Goal: Task Accomplishment & Management: Manage account settings

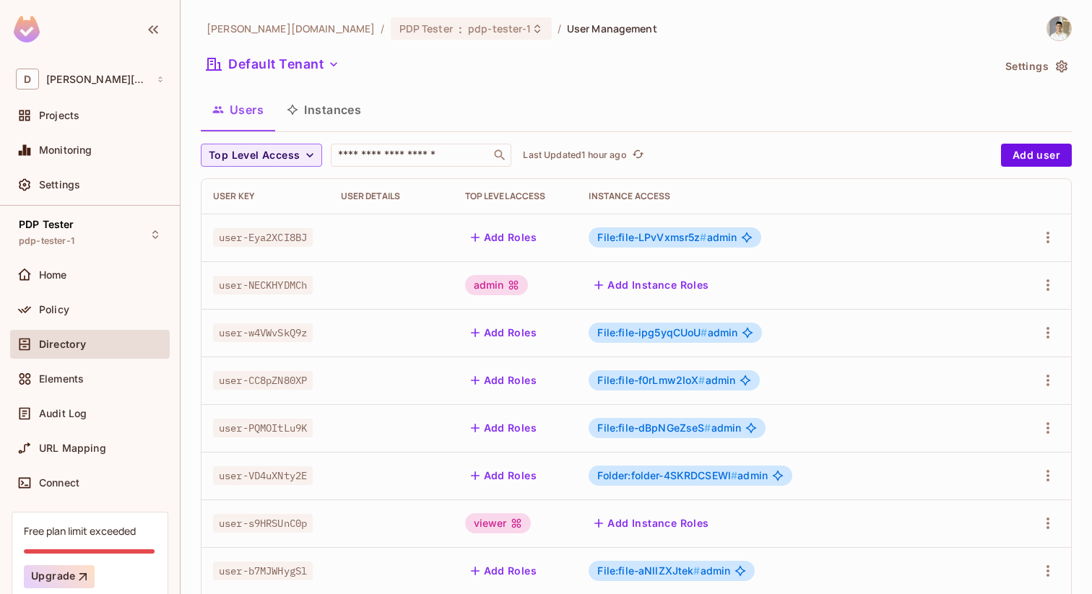
click at [320, 105] on button "Instances" at bounding box center [324, 110] width 98 height 36
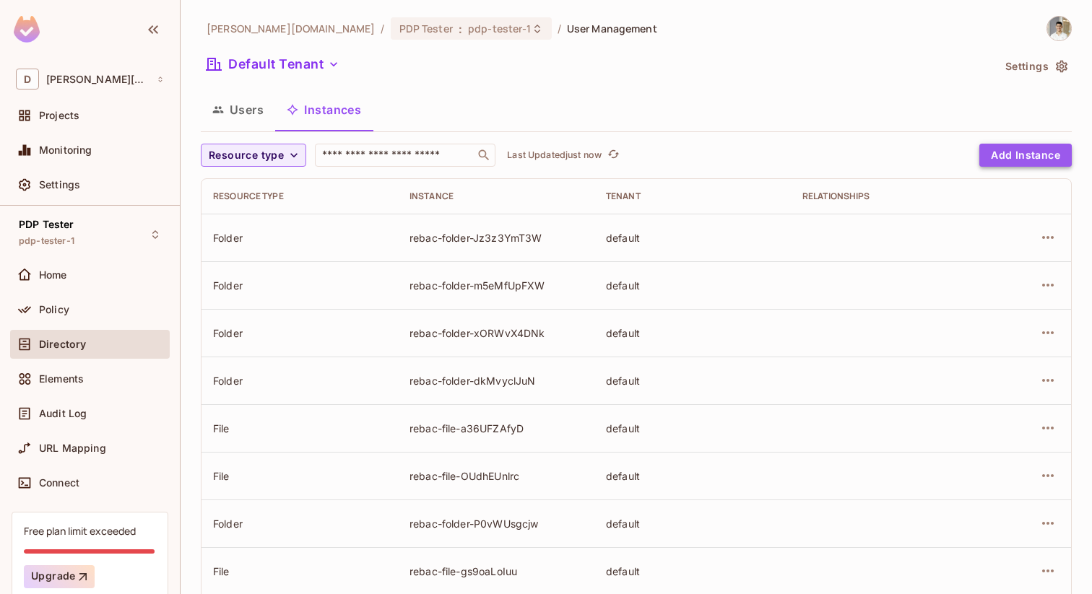
click at [1005, 155] on button "Add Instance" at bounding box center [1025, 155] width 92 height 23
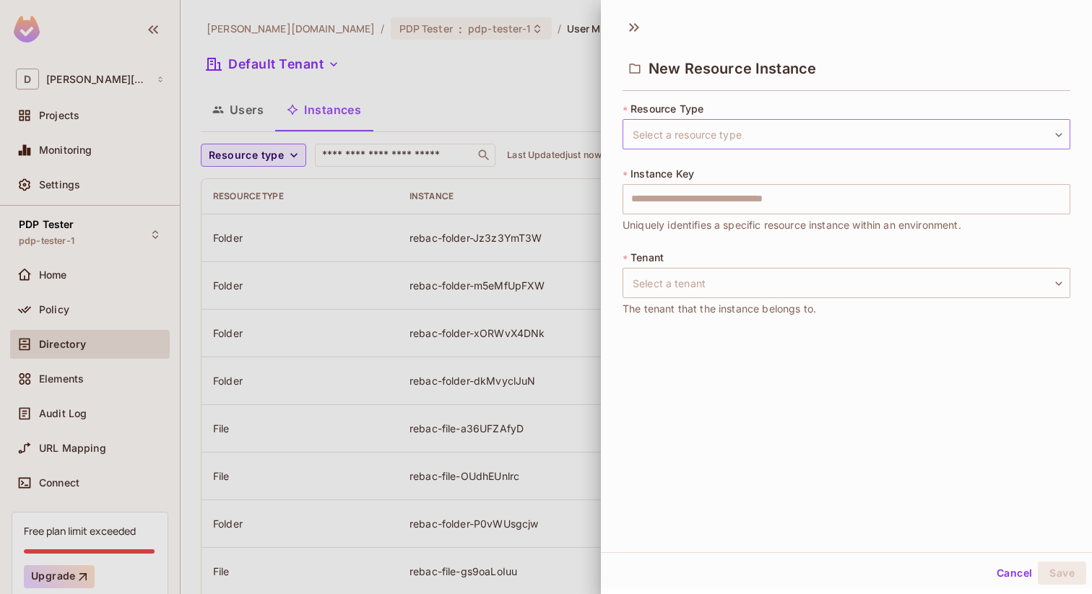
click at [712, 132] on body "D [PERSON_NAME][DOMAIN_NAME] Projects Monitoring Settings PDP Tester pdp-tester…" at bounding box center [546, 297] width 1092 height 594
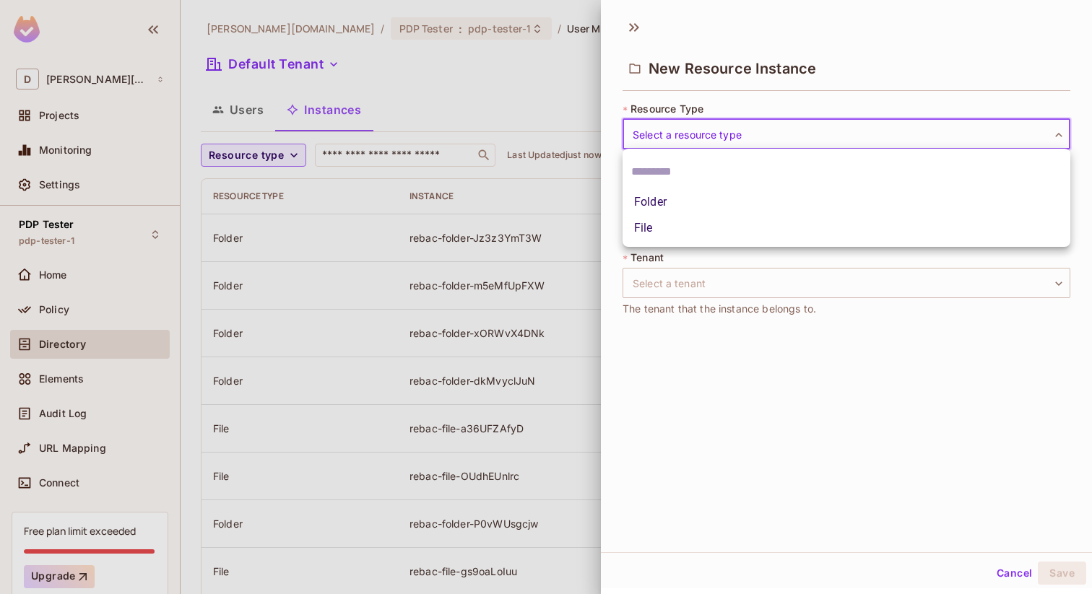
click at [667, 195] on li "Folder" at bounding box center [847, 202] width 448 height 26
type input "******"
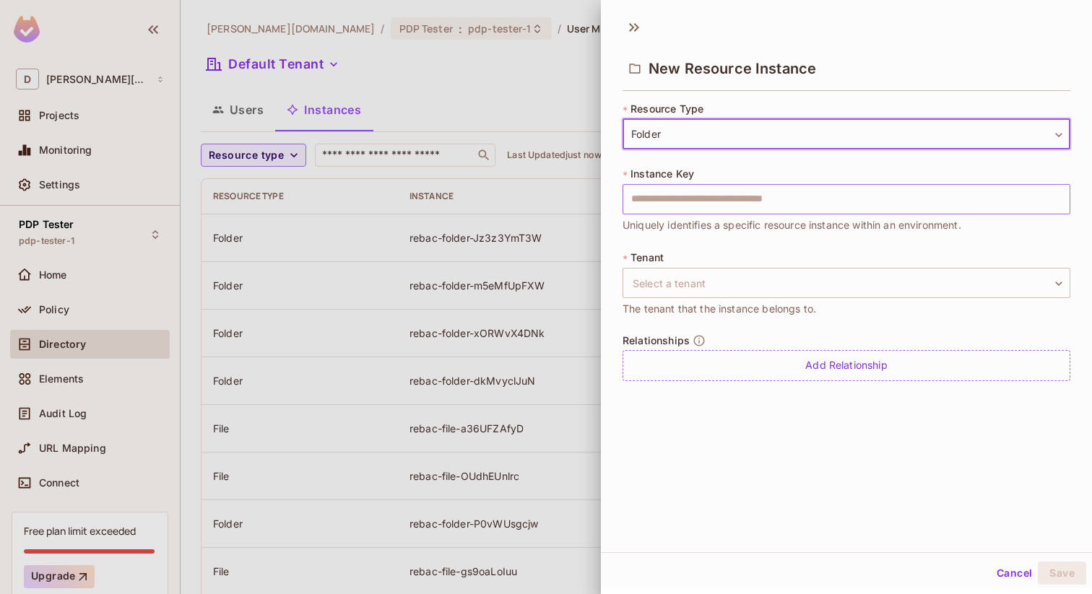
click at [688, 202] on input "text" at bounding box center [847, 199] width 448 height 30
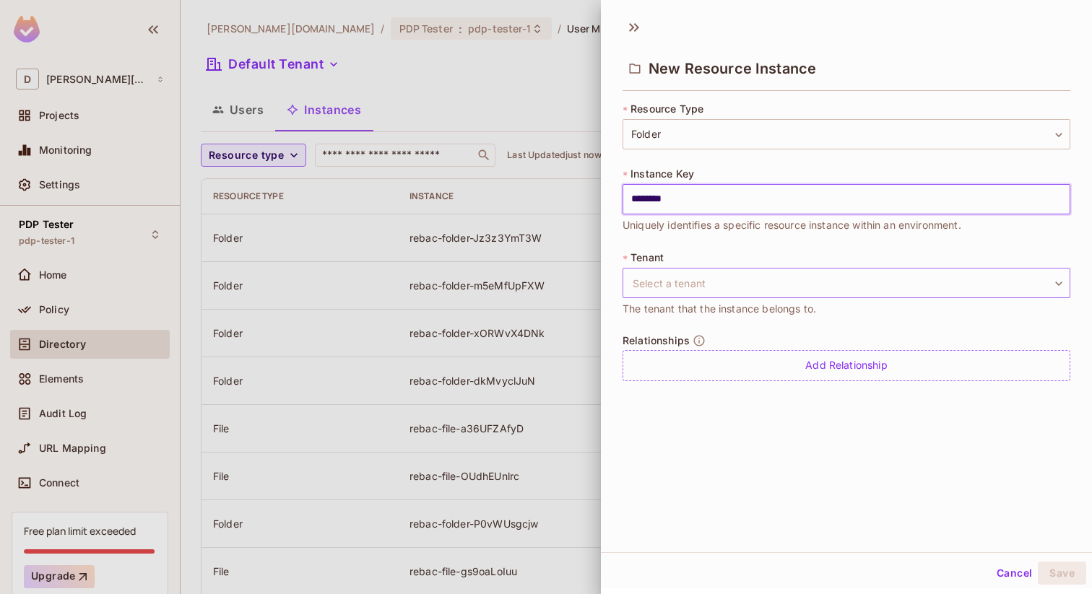
type input "********"
click at [678, 280] on body "D [PERSON_NAME][DOMAIN_NAME] Projects Monitoring Settings PDP Tester pdp-tester…" at bounding box center [546, 297] width 1092 height 594
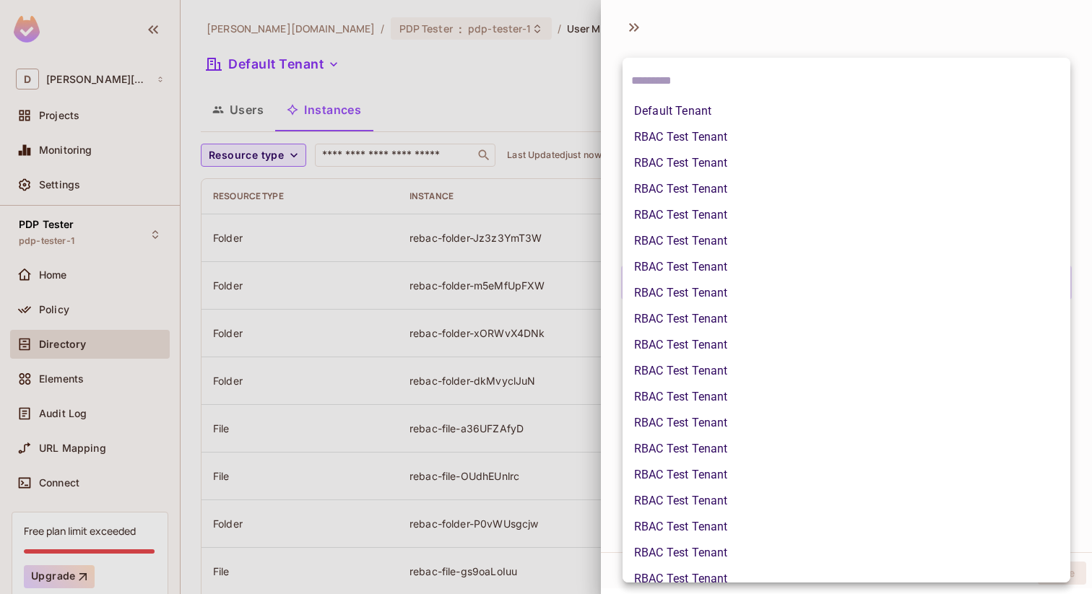
click at [701, 118] on li "Default Tenant" at bounding box center [847, 111] width 448 height 26
type input "*******"
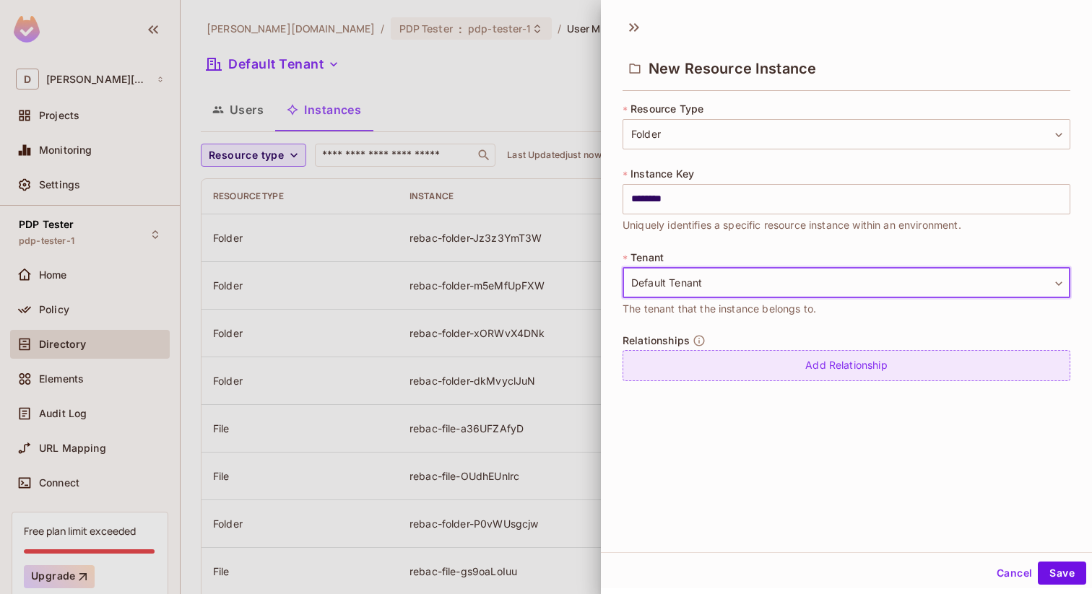
click at [711, 356] on div "Add Relationship" at bounding box center [847, 365] width 448 height 31
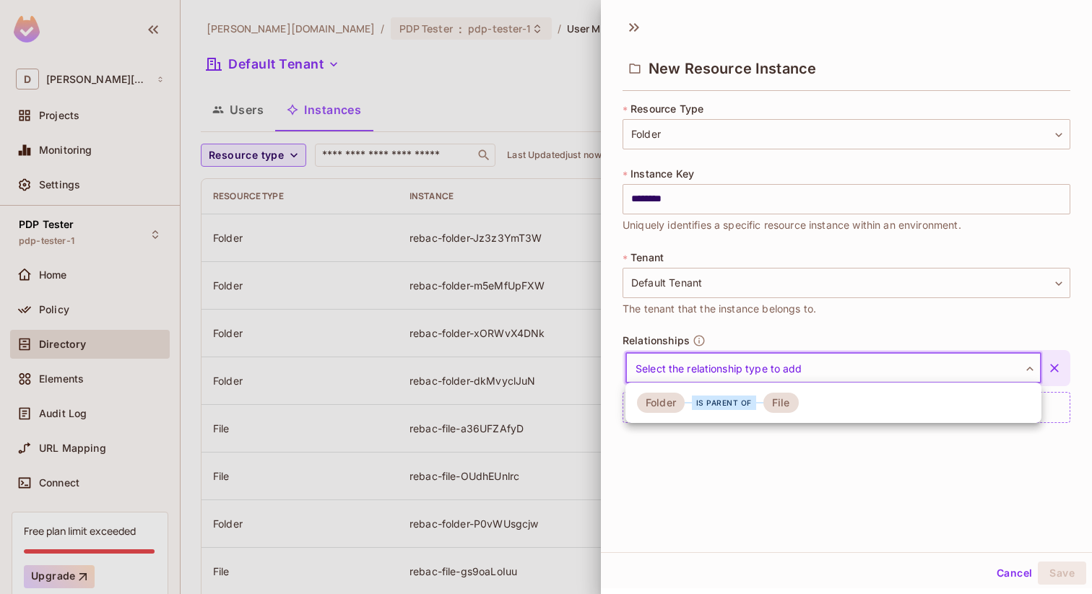
click at [717, 365] on body "D [PERSON_NAME][DOMAIN_NAME] Projects Monitoring Settings PDP Tester pdp-tester…" at bounding box center [546, 297] width 1092 height 594
click at [714, 405] on div "is parent of" at bounding box center [724, 403] width 64 height 14
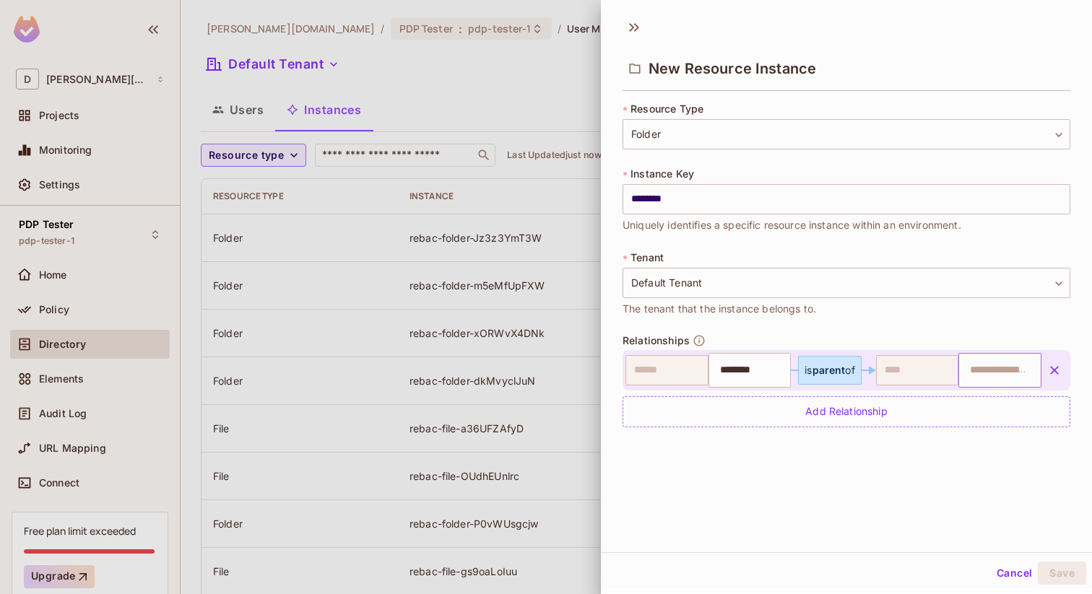
click at [994, 365] on input "text" at bounding box center [998, 370] width 74 height 29
type input "*******"
click at [658, 196] on input "********" at bounding box center [847, 199] width 448 height 30
type input "*******"
click at [1054, 570] on button "Save" at bounding box center [1062, 573] width 48 height 23
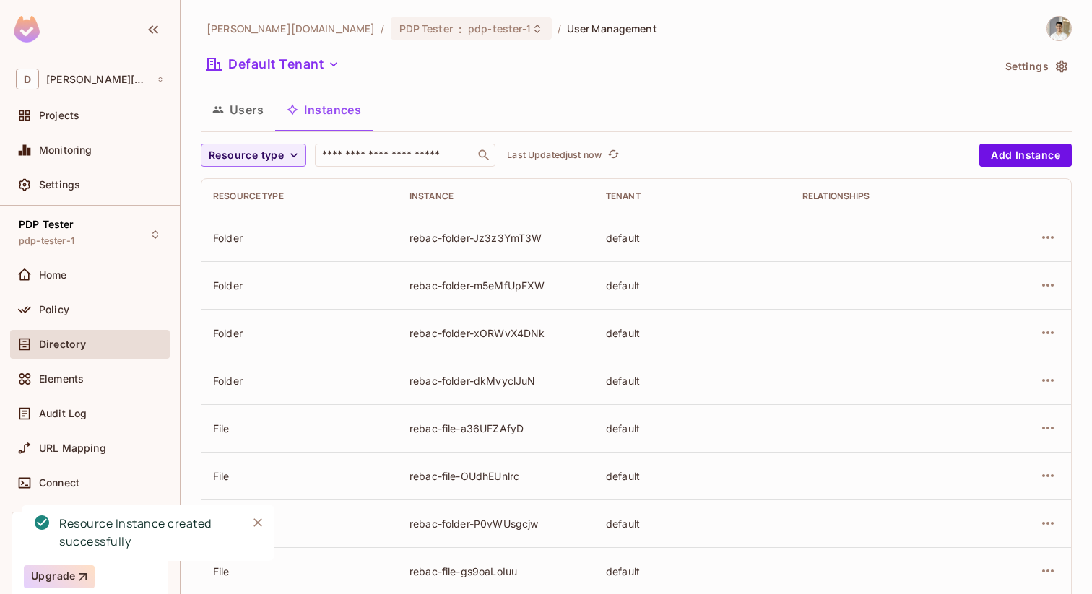
click at [93, 339] on div "Directory" at bounding box center [101, 345] width 125 height 12
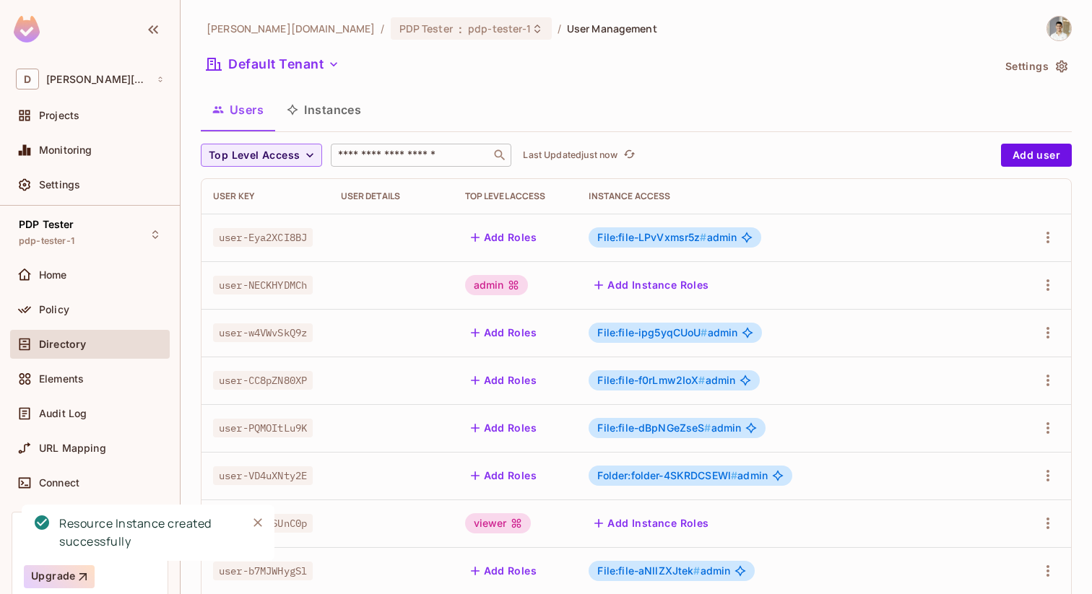
click at [420, 162] on input "text" at bounding box center [411, 155] width 152 height 14
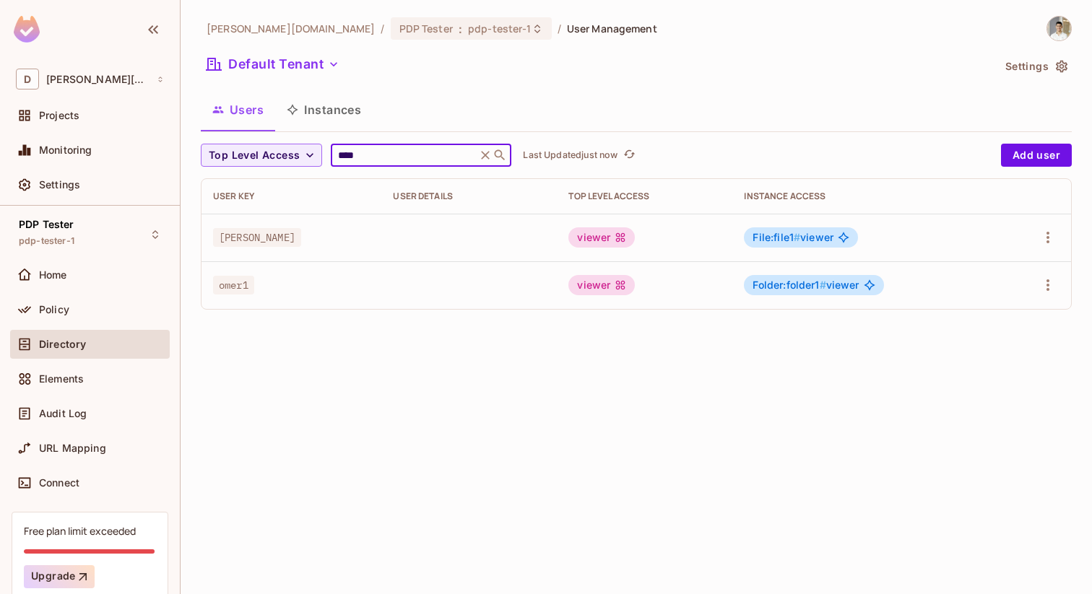
type input "****"
click at [790, 280] on span "Folder:folder1 #" at bounding box center [789, 285] width 73 height 12
click at [1053, 282] on icon "button" at bounding box center [1047, 285] width 17 height 17
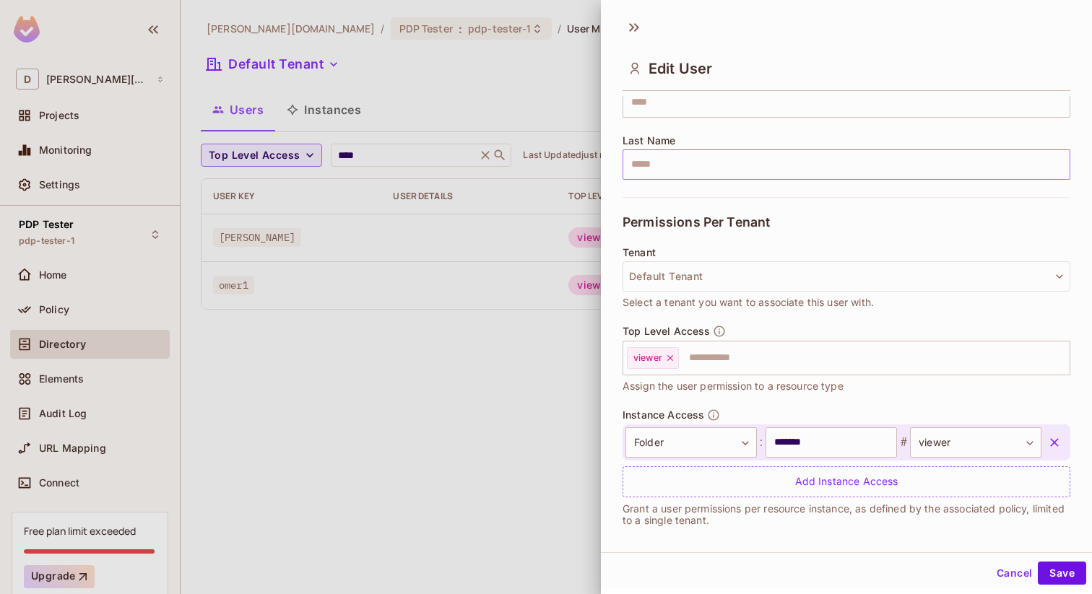
scroll to position [216, 0]
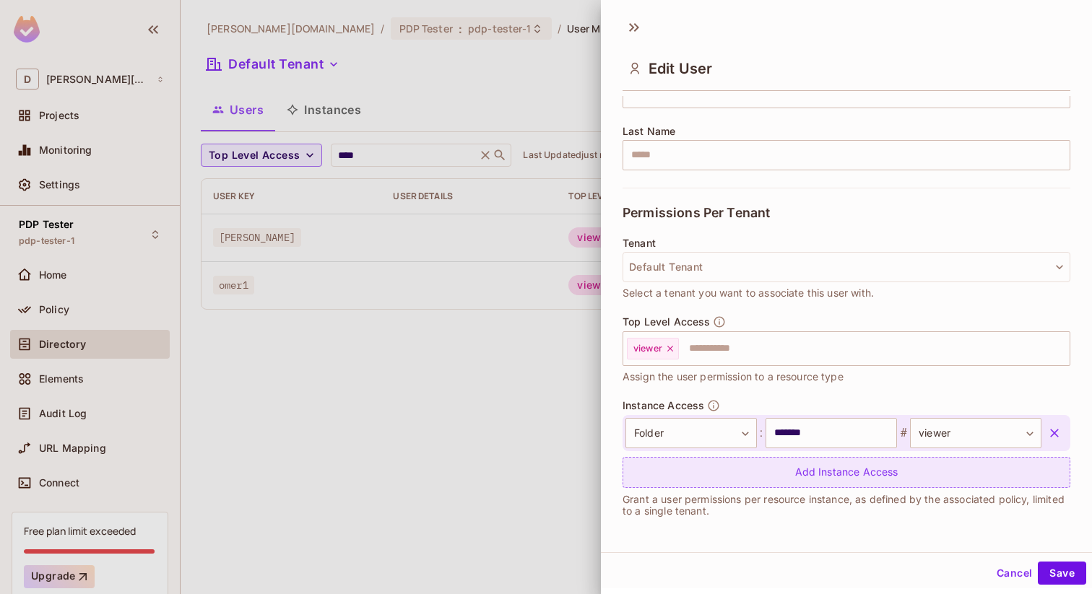
click at [739, 464] on div "Add Instance Access" at bounding box center [847, 472] width 448 height 31
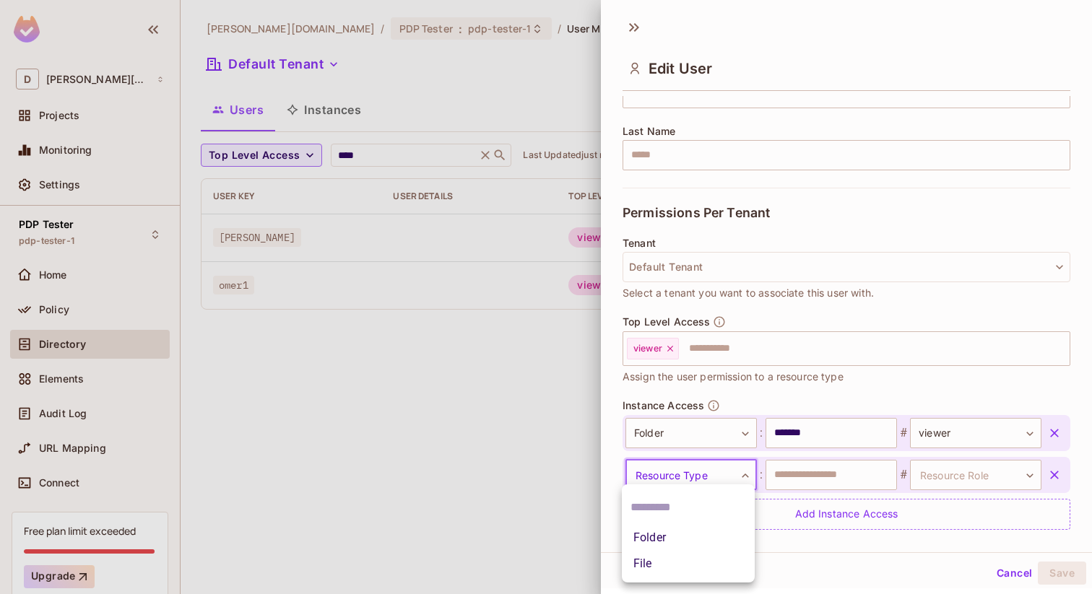
click at [724, 470] on body "D [PERSON_NAME][DOMAIN_NAME] Projects Monitoring Settings PDP Tester pdp-tester…" at bounding box center [546, 297] width 1092 height 594
click at [678, 533] on li "Folder" at bounding box center [688, 538] width 133 height 26
click at [800, 488] on input "text" at bounding box center [831, 475] width 131 height 30
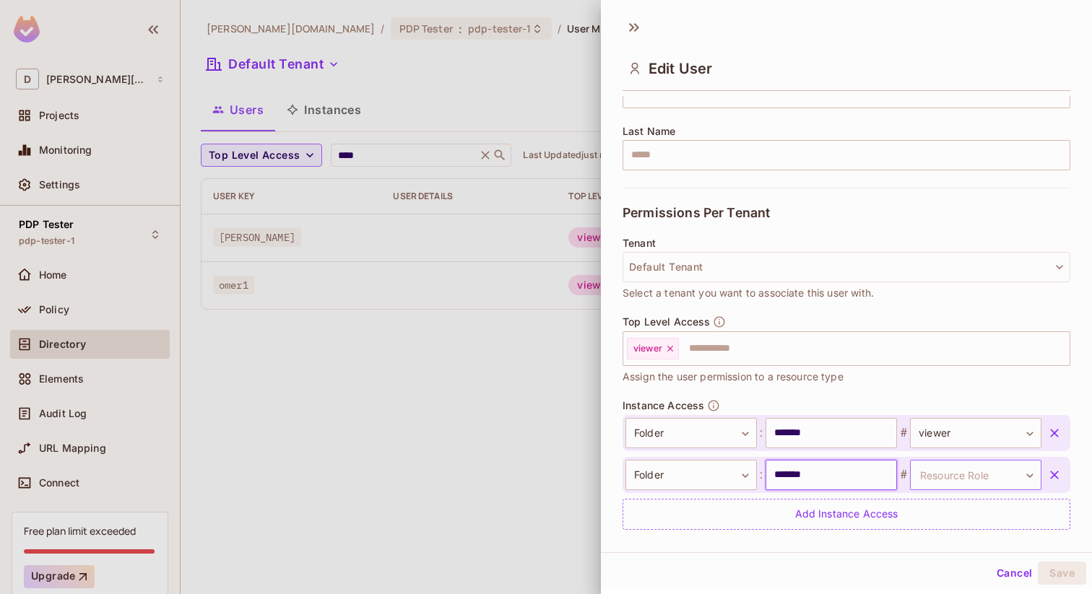
type input "*******"
click at [934, 477] on body "D [PERSON_NAME][DOMAIN_NAME] Projects Monitoring Settings PDP Tester pdp-tester…" at bounding box center [546, 297] width 1092 height 594
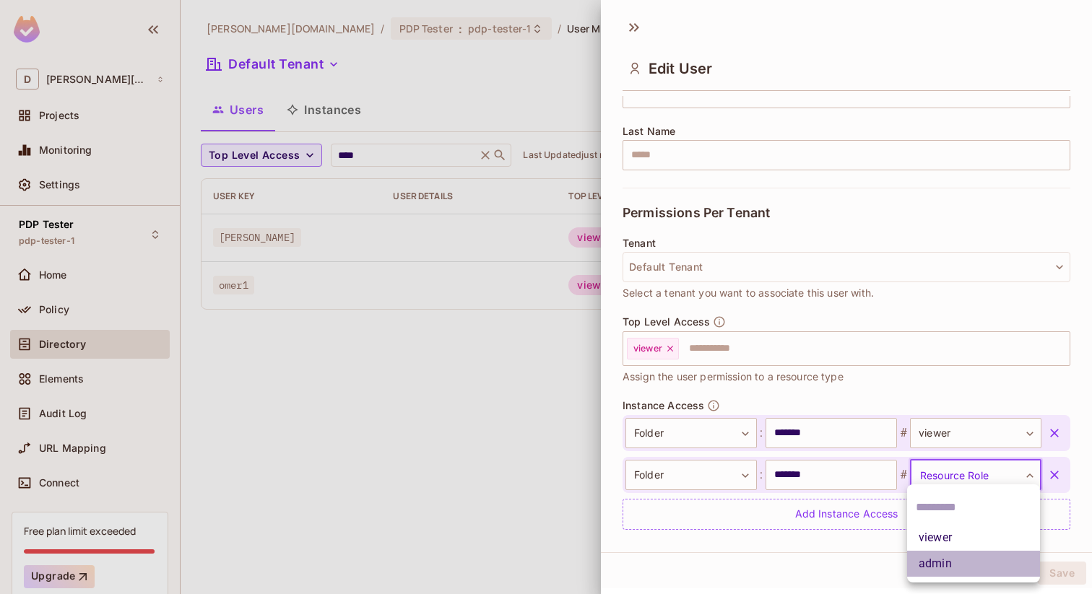
click at [935, 557] on li "admin" at bounding box center [973, 564] width 133 height 26
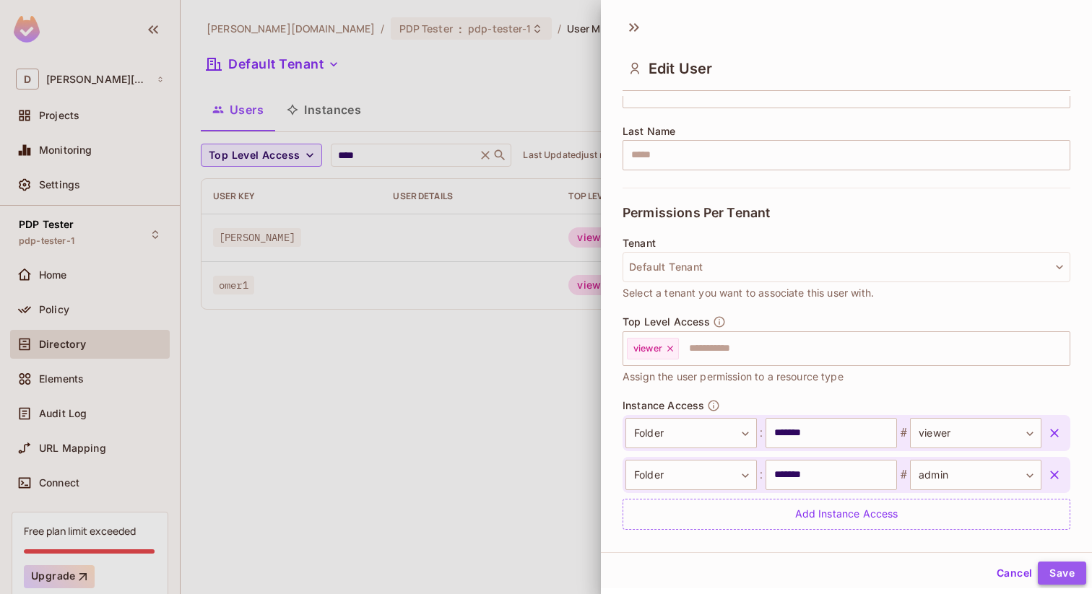
click at [1057, 569] on button "Save" at bounding box center [1062, 573] width 48 height 23
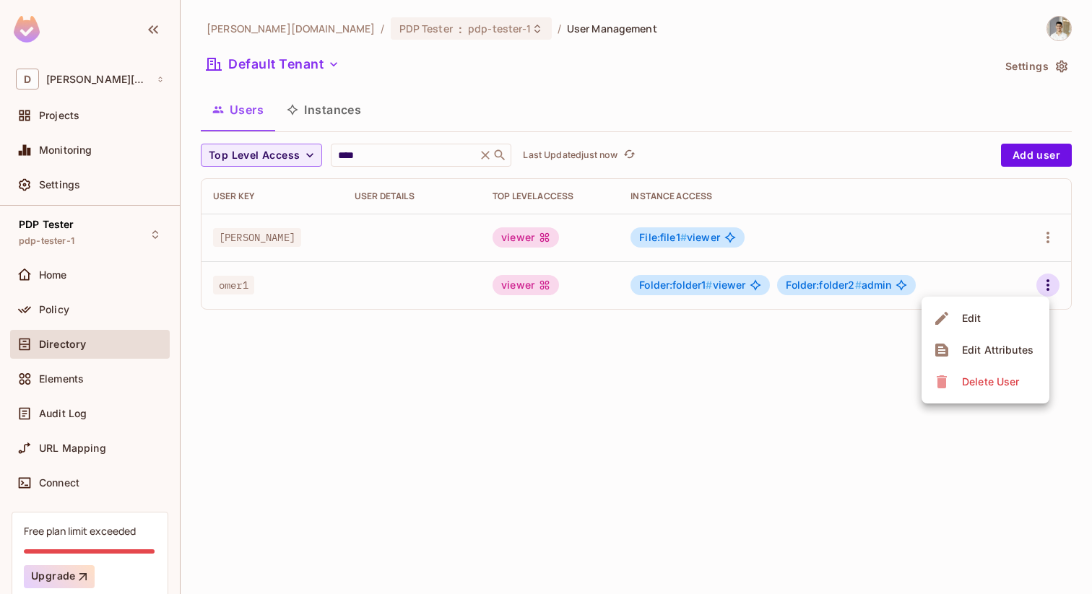
click at [498, 395] on div at bounding box center [546, 297] width 1092 height 594
click at [291, 124] on button "Instances" at bounding box center [324, 110] width 98 height 36
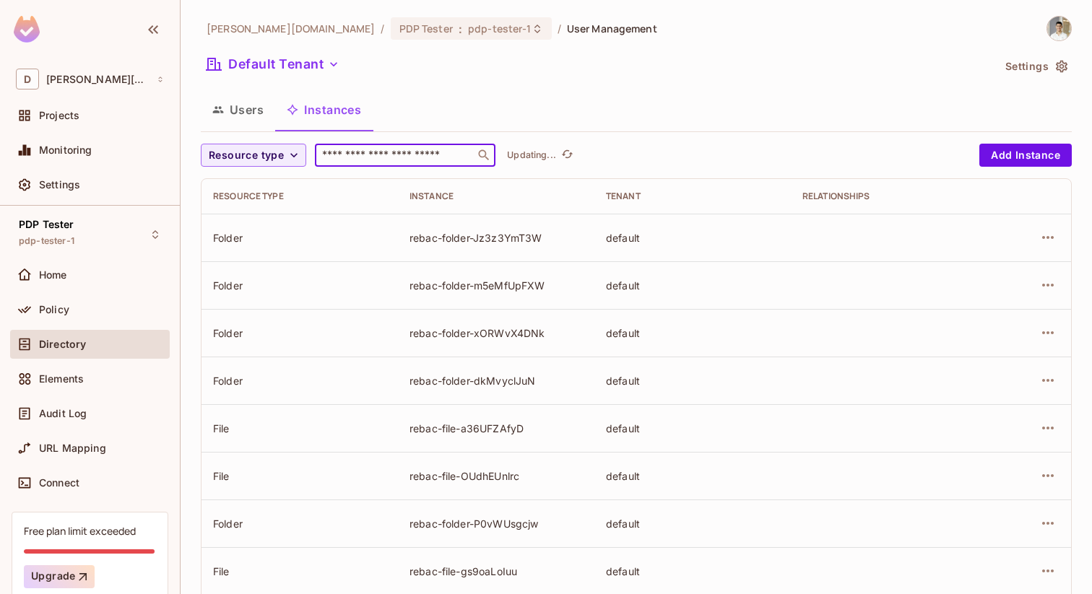
click at [402, 150] on input "text" at bounding box center [395, 155] width 152 height 14
type input "*******"
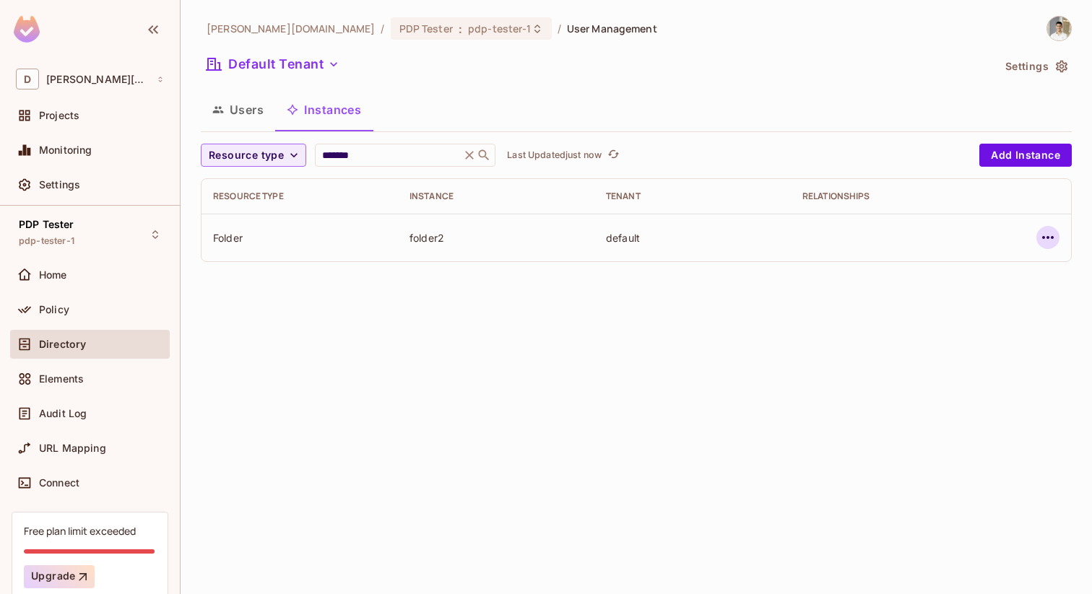
click at [1042, 238] on icon "button" at bounding box center [1047, 237] width 17 height 17
click at [966, 277] on div "Edit Resource Instance" at bounding box center [962, 271] width 113 height 14
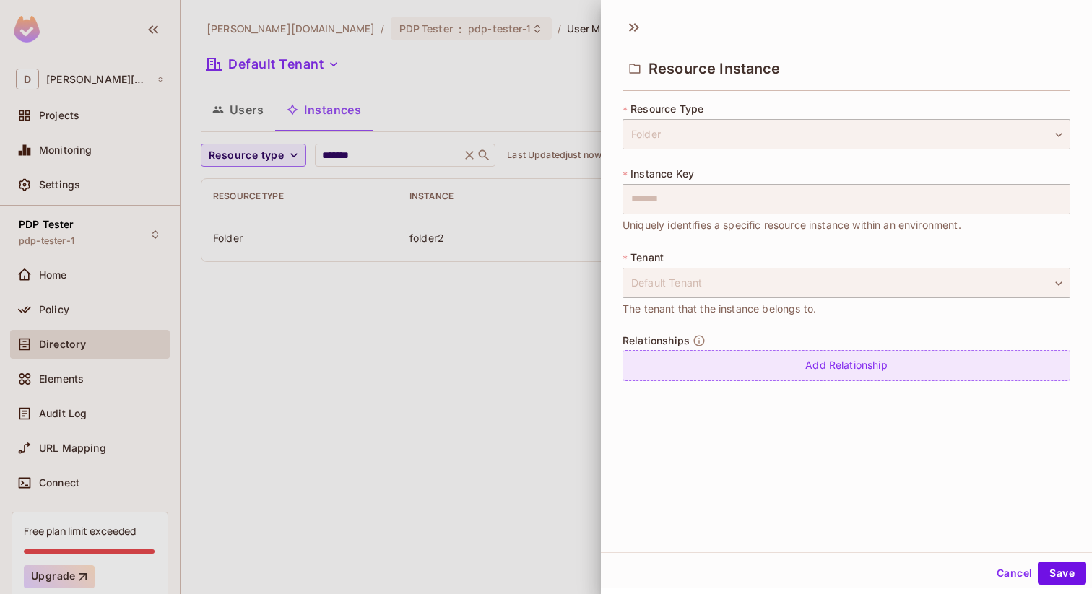
click at [793, 364] on div "Add Relationship" at bounding box center [847, 365] width 448 height 31
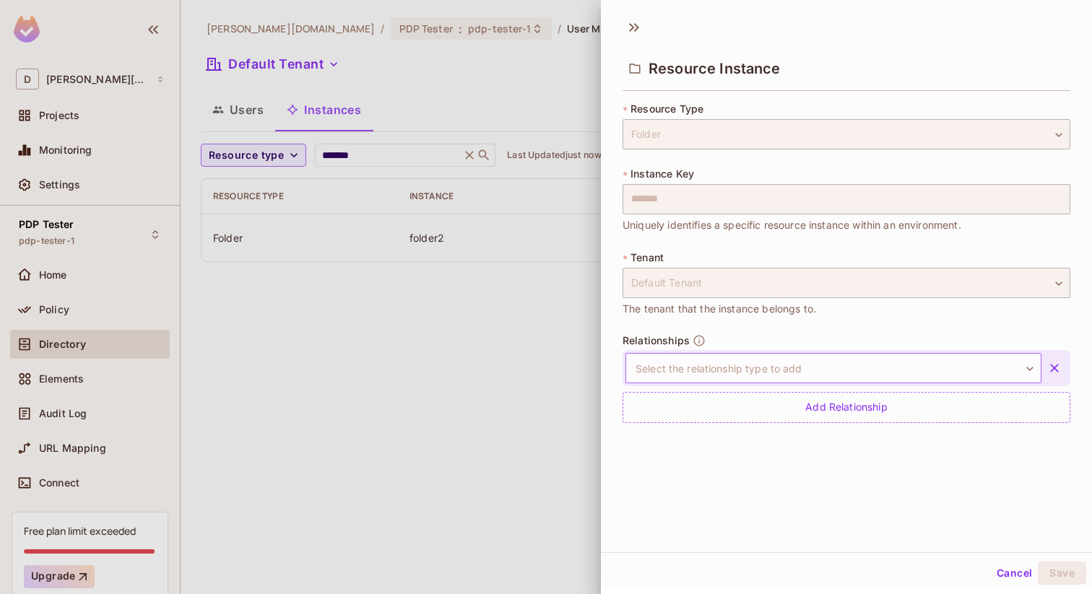
click at [761, 374] on body "D [PERSON_NAME][DOMAIN_NAME] Projects Monitoring Settings PDP Tester pdp-tester…" at bounding box center [546, 297] width 1092 height 594
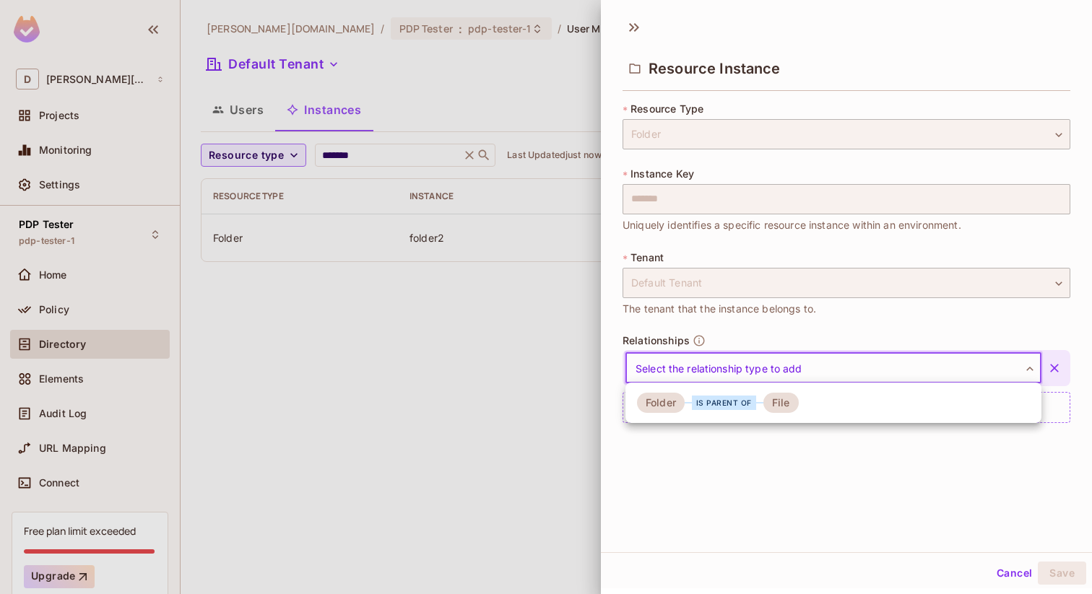
click at [740, 399] on div "is parent of" at bounding box center [724, 403] width 64 height 14
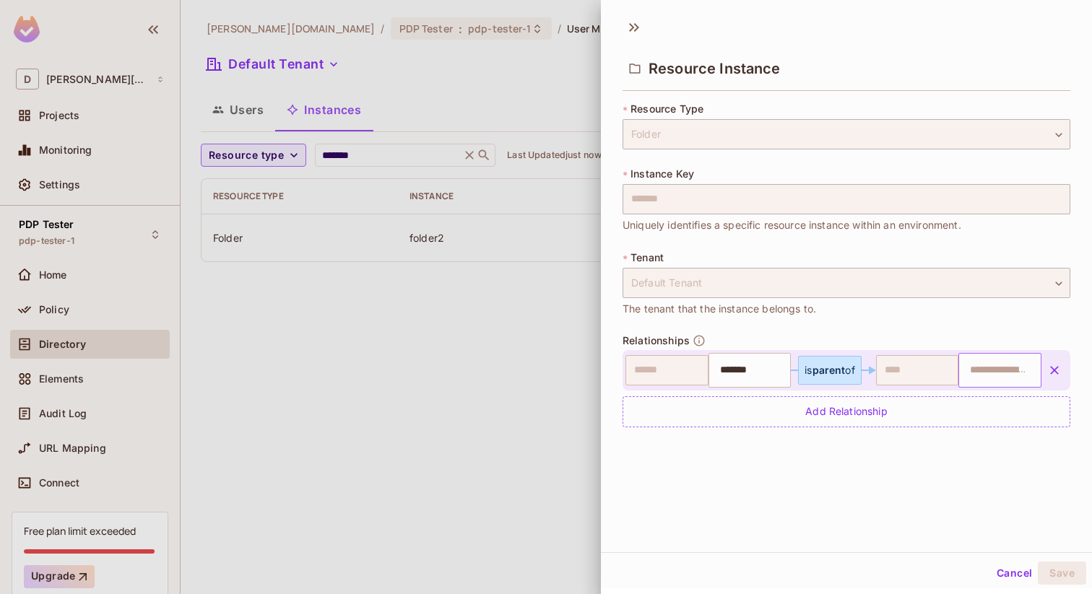
click at [977, 353] on div "​" at bounding box center [999, 370] width 83 height 35
type input "*******"
click at [1026, 507] on div "Resource Instance * Resource Type Folder ****** ​ * Instance Key ******* ​ Uniq…" at bounding box center [846, 281] width 491 height 542
click at [1055, 568] on button "Save" at bounding box center [1062, 573] width 48 height 23
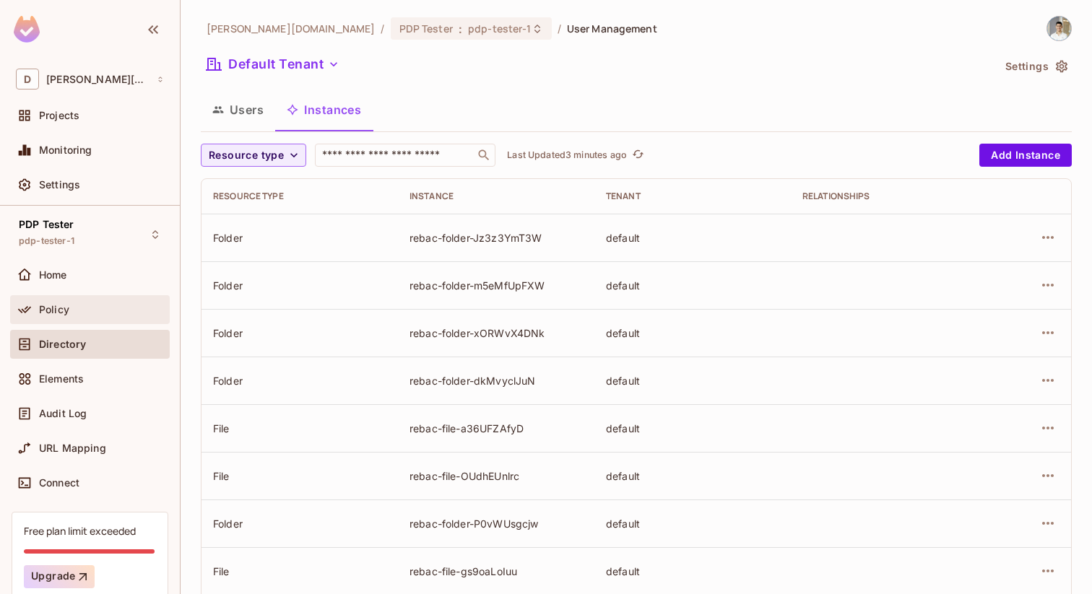
click at [101, 313] on div "Policy" at bounding box center [101, 310] width 125 height 12
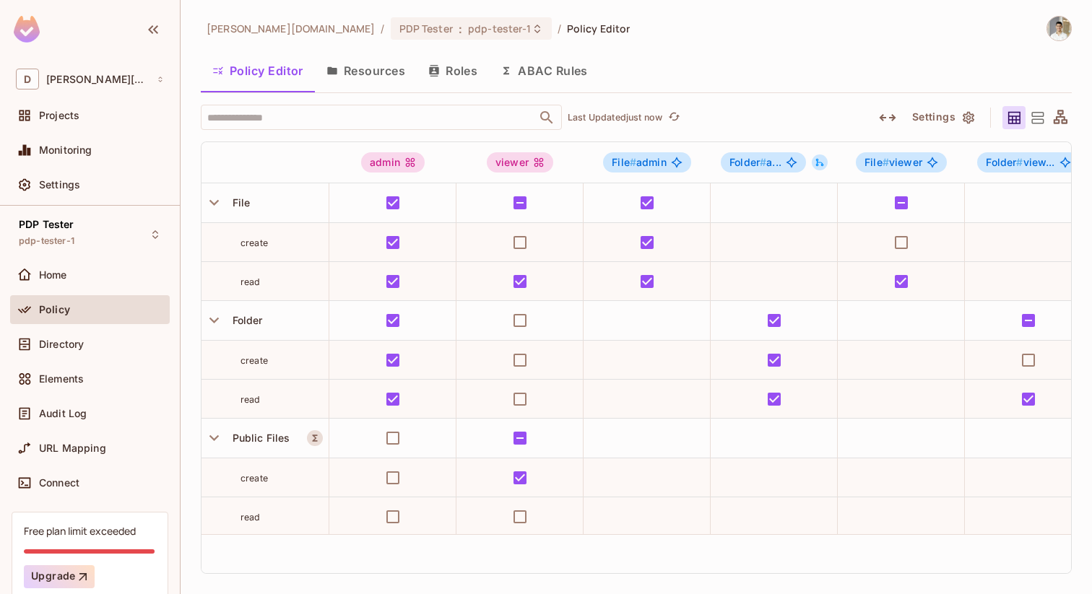
click at [368, 79] on button "Resources" at bounding box center [366, 71] width 102 height 36
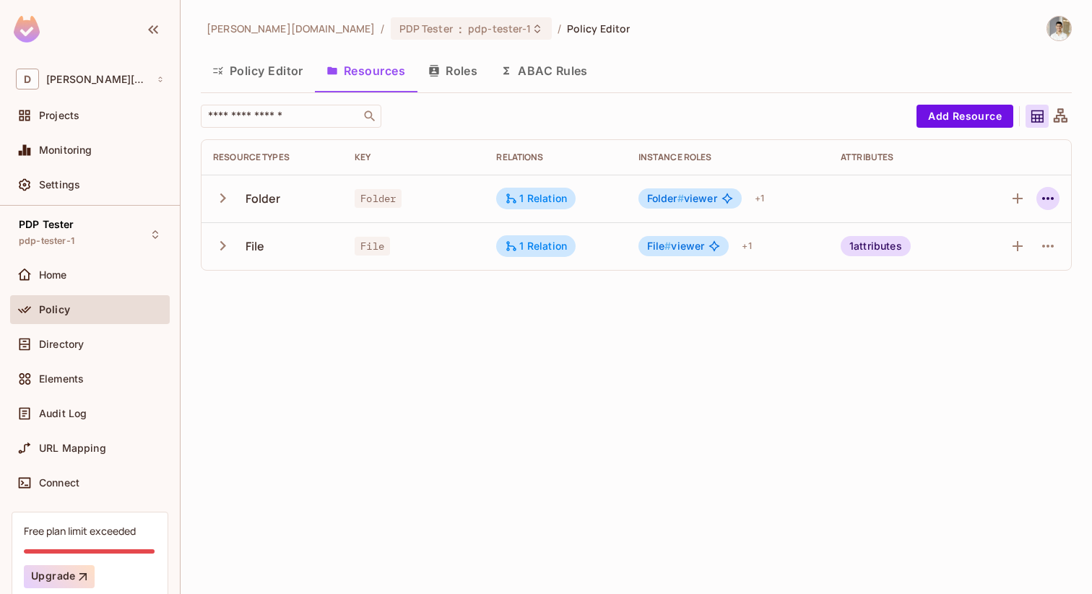
click at [1049, 199] on icon "button" at bounding box center [1047, 198] width 17 height 17
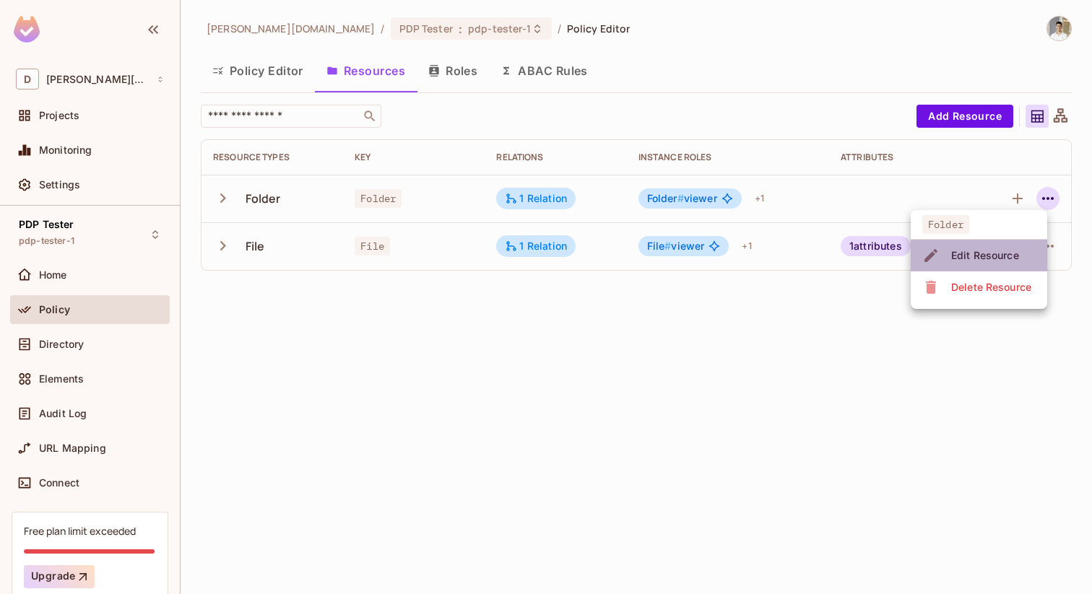
click at [974, 248] on div "Edit Resource" at bounding box center [985, 255] width 68 height 14
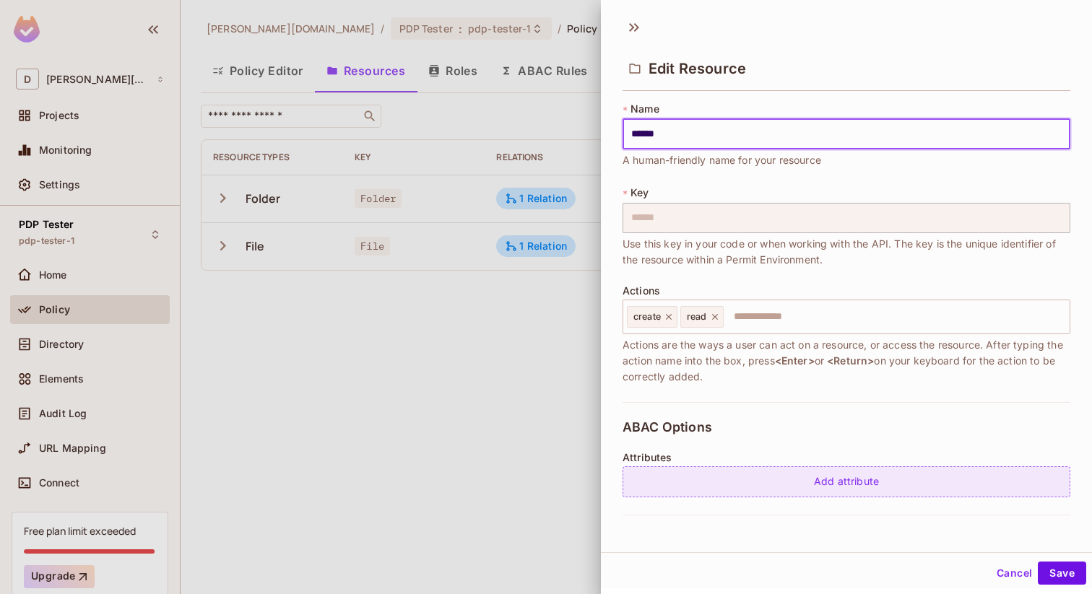
scroll to position [242, 0]
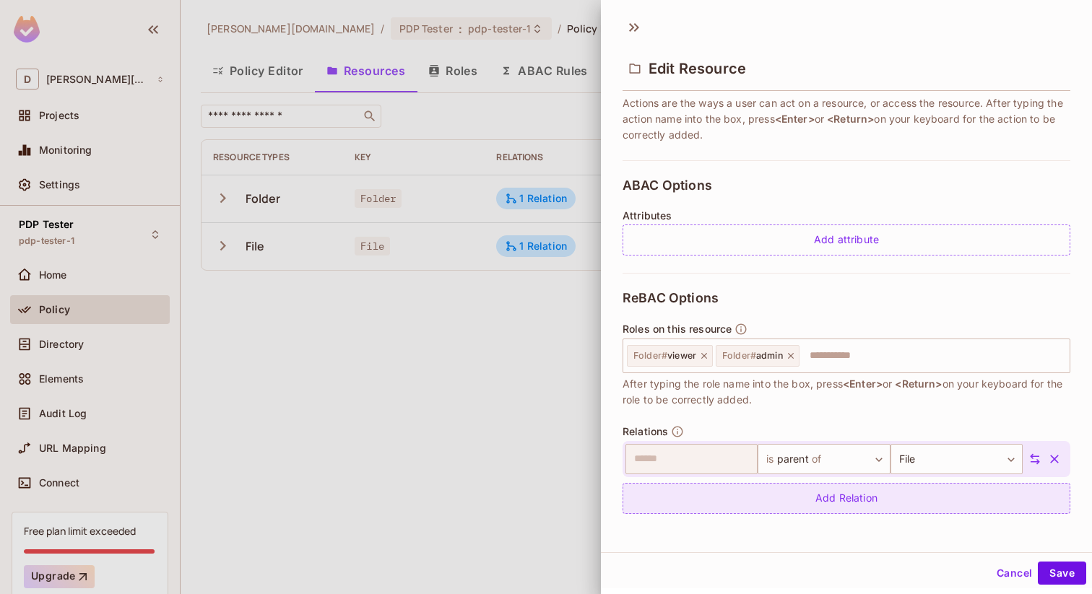
click at [820, 499] on div "Add Relation" at bounding box center [847, 498] width 448 height 31
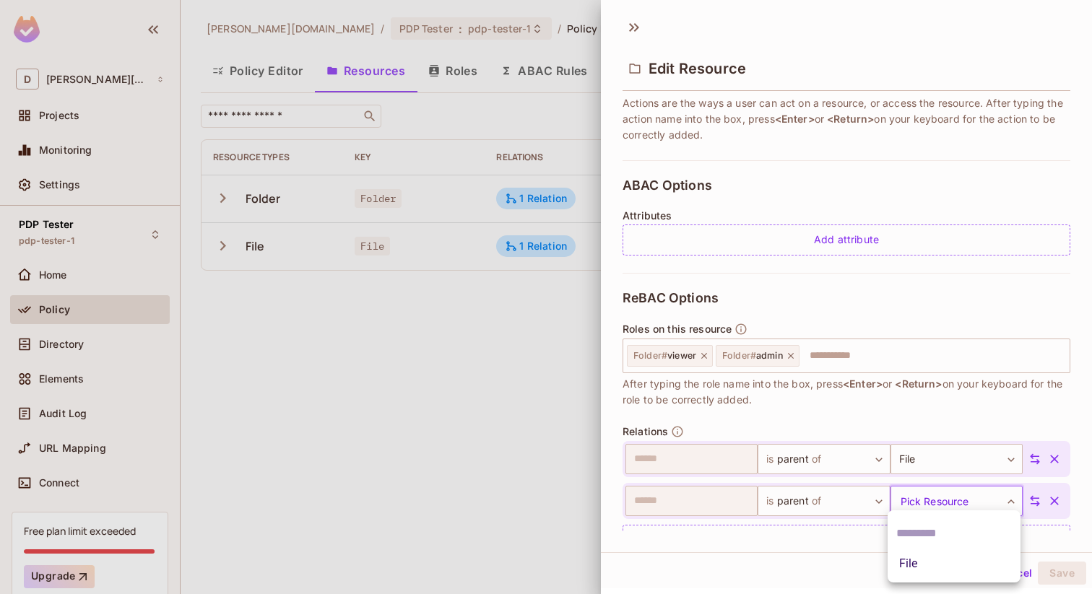
click at [925, 494] on body "D dan.permit.io Projects Monitoring Settings PDP Tester pdp-tester-1 Home Polic…" at bounding box center [546, 297] width 1092 height 594
click at [805, 544] on div at bounding box center [546, 297] width 1092 height 594
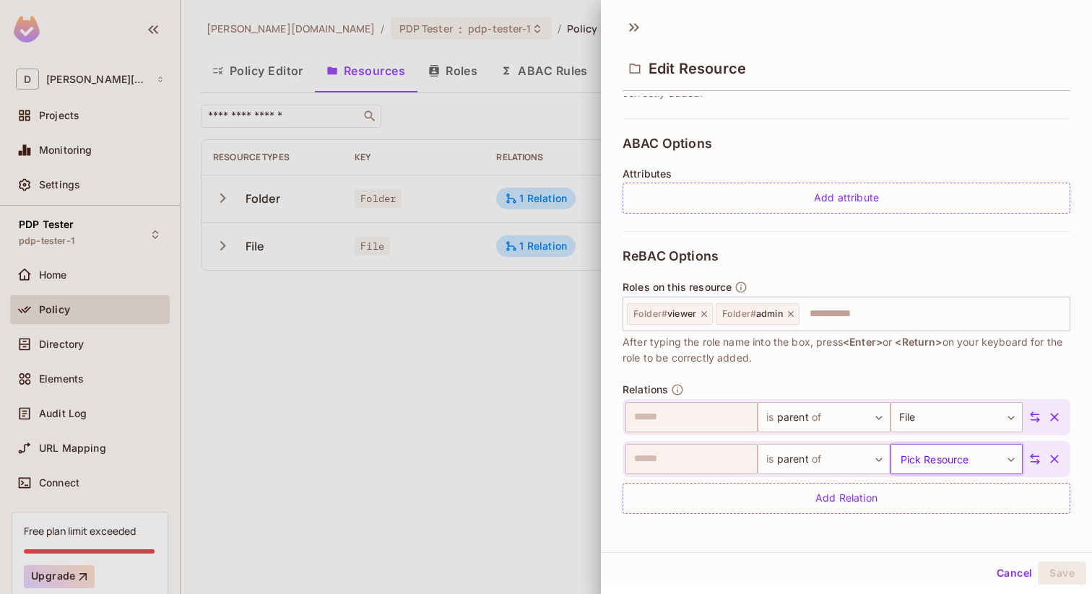
click at [1003, 571] on button "Cancel" at bounding box center [1014, 573] width 47 height 23
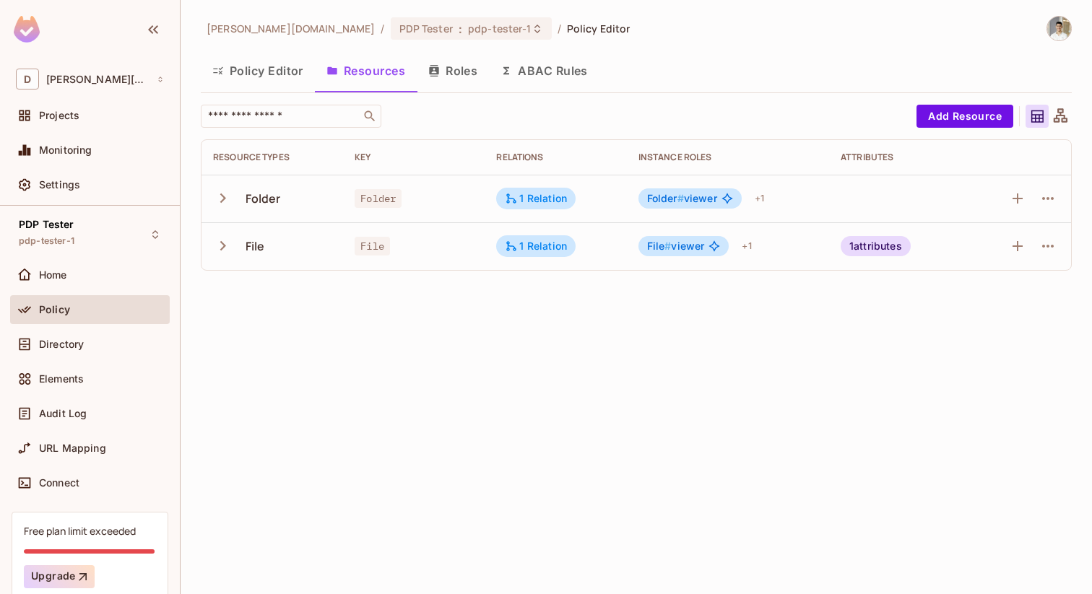
click at [578, 433] on div "dan.permit.io / PDP Tester : pdp-tester-1 / Policy Editor Policy Editor Resourc…" at bounding box center [637, 297] width 912 height 594
click at [384, 438] on div "dan.permit.io / PDP Tester : pdp-tester-1 / Policy Editor Policy Editor Resourc…" at bounding box center [637, 297] width 912 height 594
